Goal: Task Accomplishment & Management: Use online tool/utility

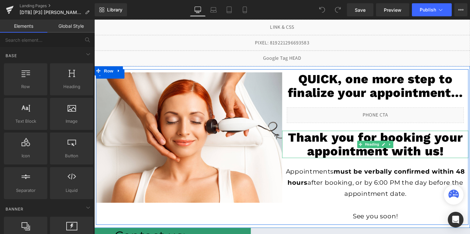
click at [335, 154] on h1 "Thank you for booking your appointment with us!" at bounding box center [390, 151] width 196 height 29
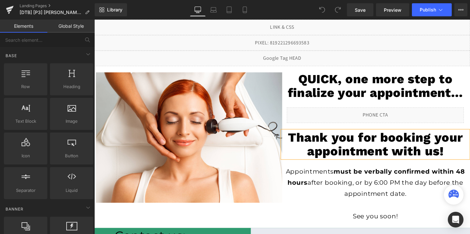
click at [335, 154] on h1 "Thank you for booking your appointment with us!" at bounding box center [390, 151] width 196 height 29
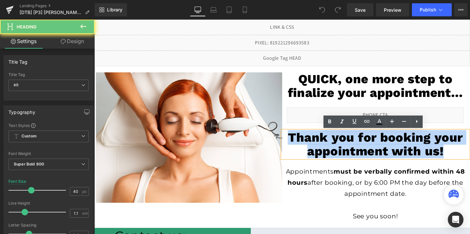
click at [335, 154] on h1 "Thank you for booking your appointment with us!" at bounding box center [390, 151] width 196 height 29
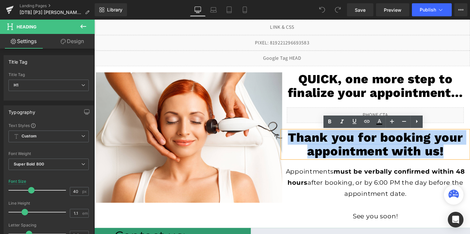
copy h1 "Thank you for booking your appointment with us!"
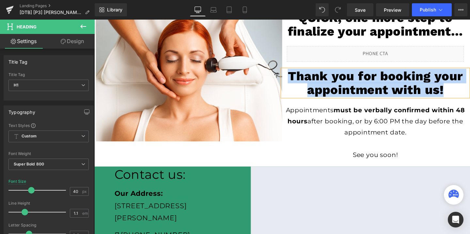
scroll to position [65, 0]
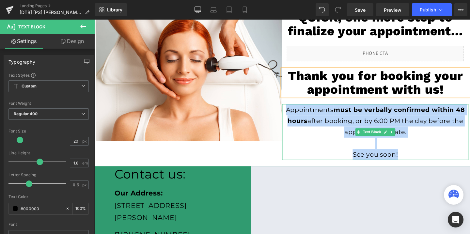
drag, startPoint x: 298, startPoint y: 115, endPoint x: 432, endPoint y: 160, distance: 141.8
click at [432, 160] on div "Appointments must be verbally confirmed within 48 hours after booking, or by 6:…" at bounding box center [390, 137] width 196 height 59
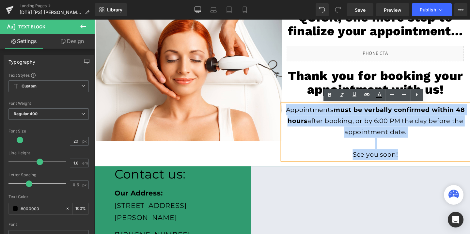
copy div "Appointments must be verbally confirmed within 48 hours after booking, or by 6:…"
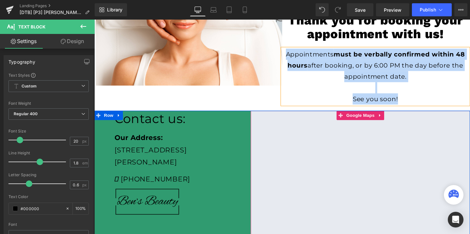
scroll to position [0, 0]
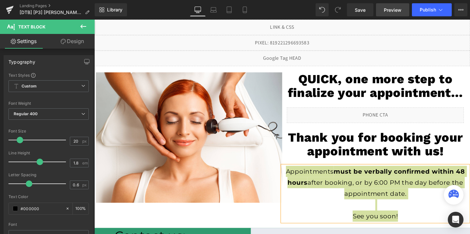
click at [379, 11] on link "Preview" at bounding box center [392, 9] width 33 height 13
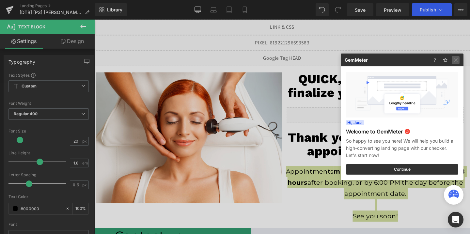
click at [453, 57] on img at bounding box center [456, 60] width 8 height 8
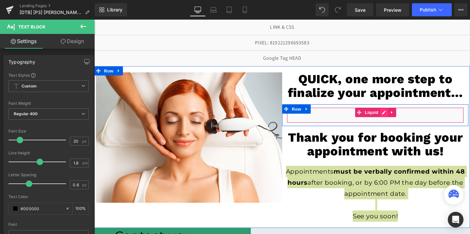
click at [397, 117] on div "Liquid" at bounding box center [390, 120] width 186 height 16
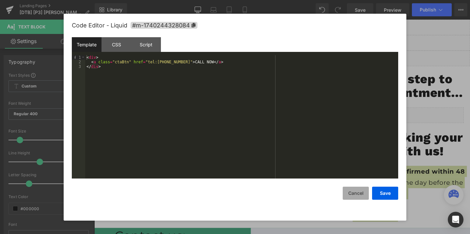
click at [362, 199] on button "Cancel" at bounding box center [356, 193] width 26 height 13
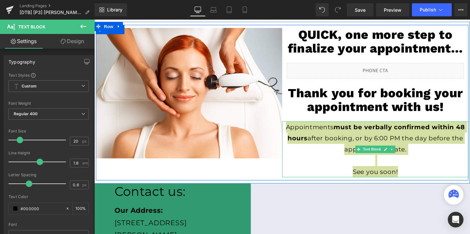
scroll to position [62, 0]
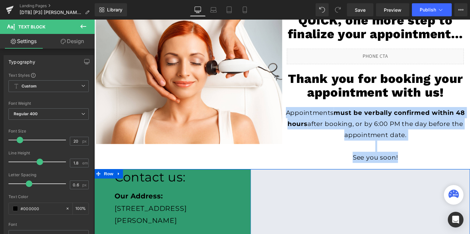
click at [256, 190] on div "Contact us: Heading Our Address: [STREET_ADDRESS][PERSON_NAME] Text Block [PHON…" at bounding box center [185, 233] width 148 height 113
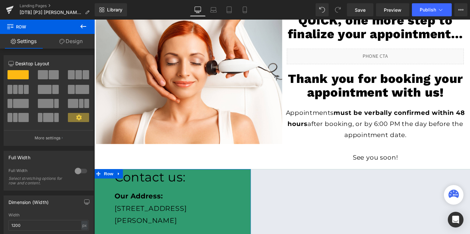
click at [74, 41] on link "Design" at bounding box center [70, 41] width 47 height 15
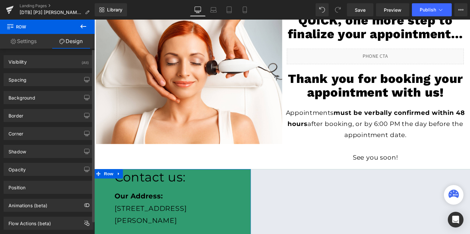
click at [36, 105] on div "Border Border Style Custom Custom Setup Global Style Custom Setup Global Style …" at bounding box center [49, 113] width 98 height 18
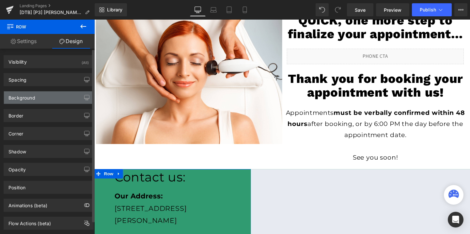
click at [38, 101] on div "Background" at bounding box center [49, 97] width 90 height 12
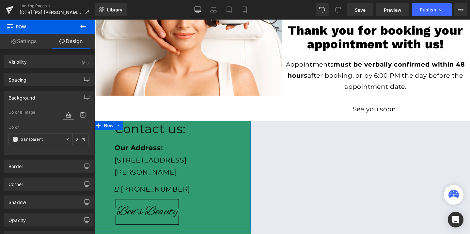
scroll to position [141, 0]
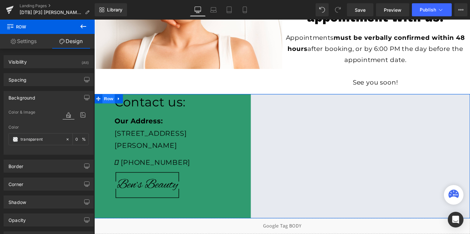
click at [106, 101] on span "Row" at bounding box center [109, 103] width 13 height 10
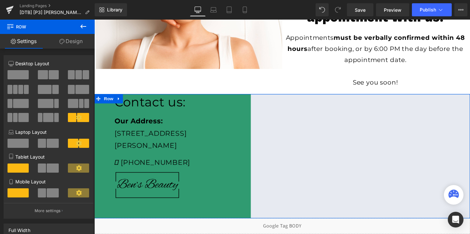
click at [66, 40] on link "Design" at bounding box center [70, 41] width 47 height 15
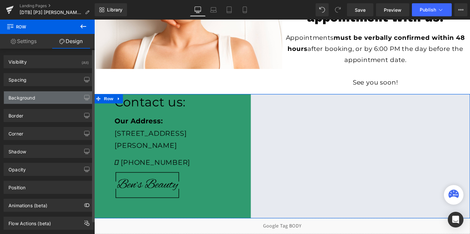
click at [27, 99] on div "Background" at bounding box center [21, 95] width 27 height 9
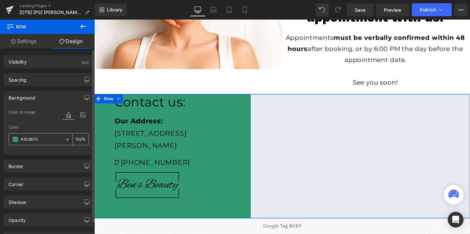
click at [38, 139] on input "#309b70" at bounding box center [42, 139] width 42 height 7
